Goal: Transaction & Acquisition: Subscribe to service/newsletter

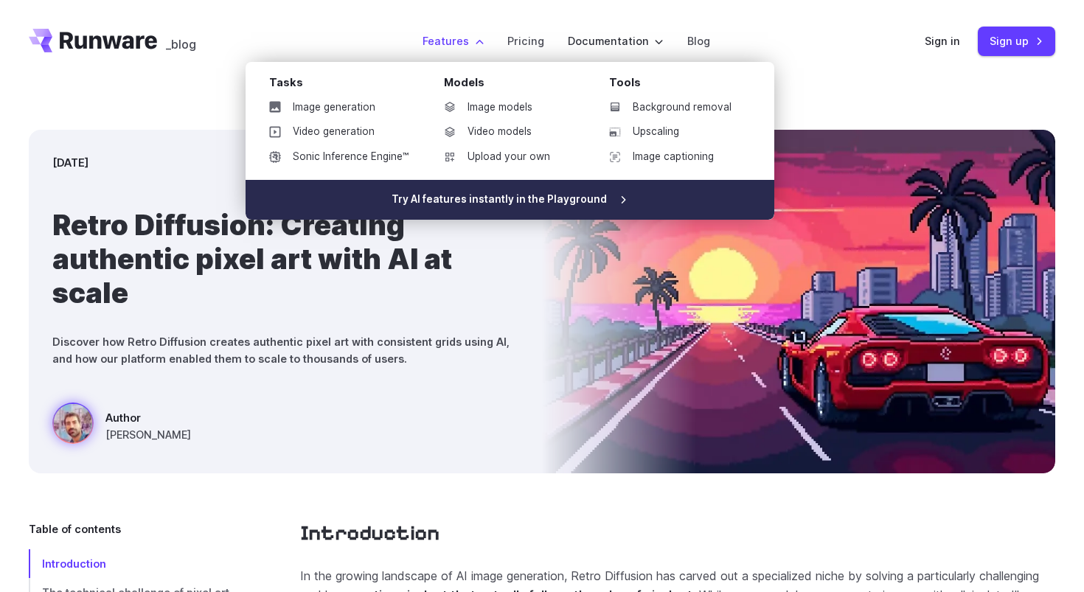
click at [550, 199] on link "Try AI features instantly in the Playground" at bounding box center [509, 200] width 529 height 40
click at [489, 195] on link "Try AI features instantly in the Playground" at bounding box center [509, 200] width 529 height 40
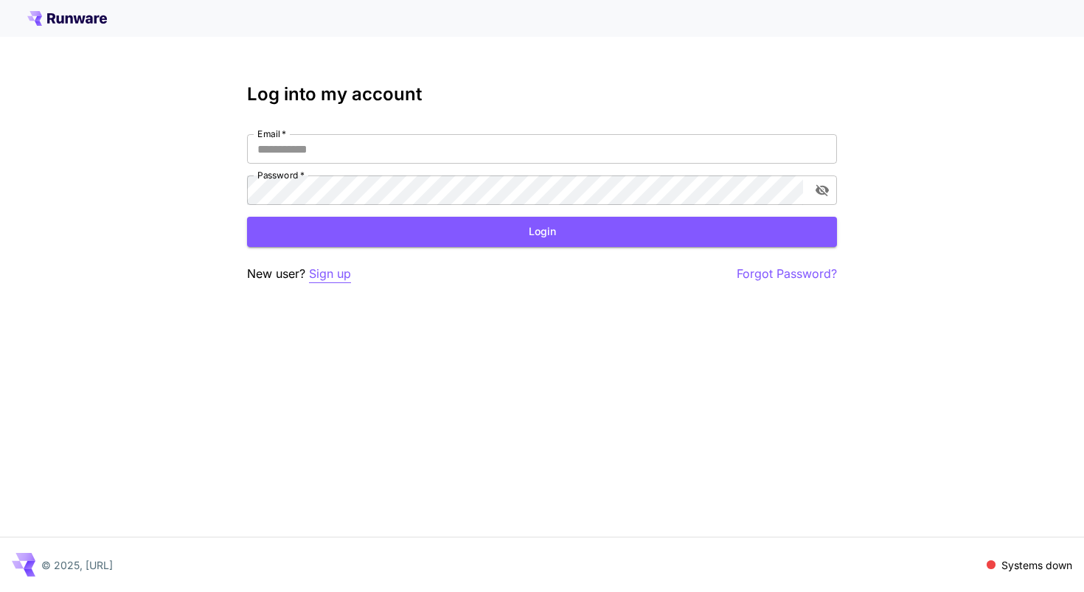
click at [332, 278] on p "Sign up" at bounding box center [330, 274] width 42 height 18
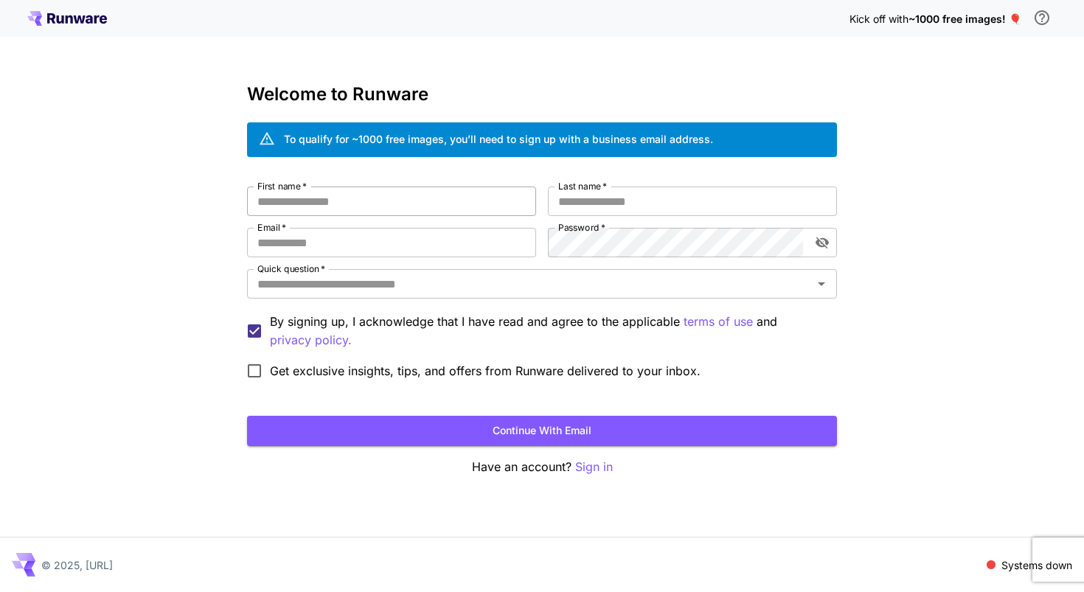
click at [352, 197] on input "First name   *" at bounding box center [391, 201] width 289 height 29
